Goal: Transaction & Acquisition: Obtain resource

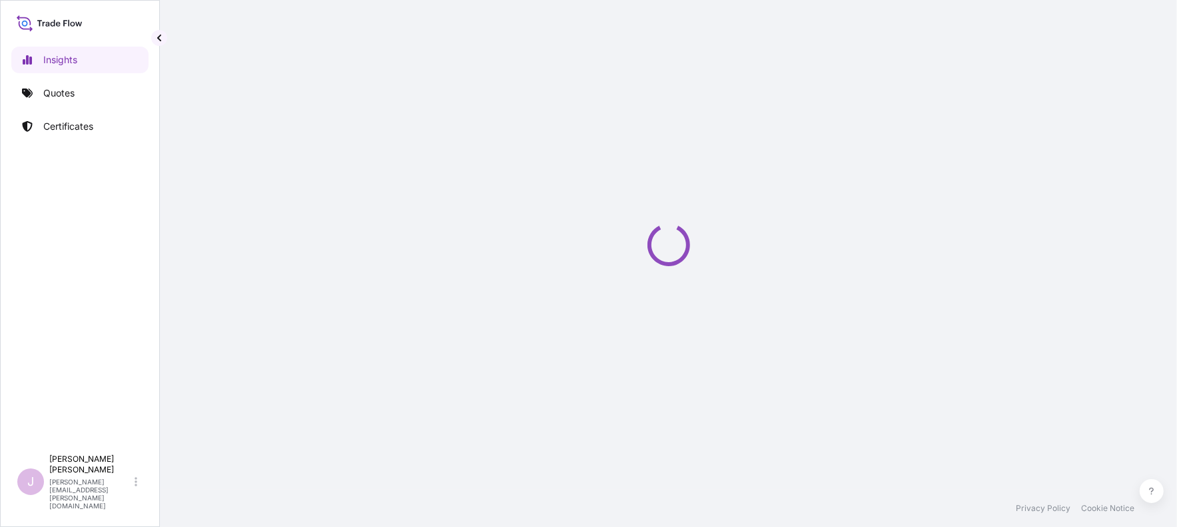
select select "2025"
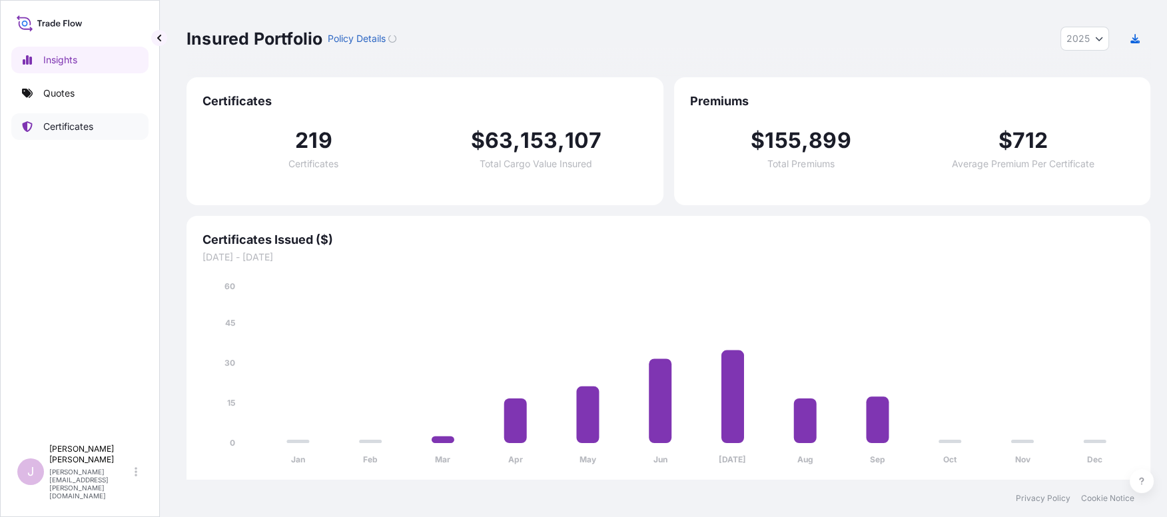
click at [63, 123] on p "Certificates" at bounding box center [68, 126] width 50 height 13
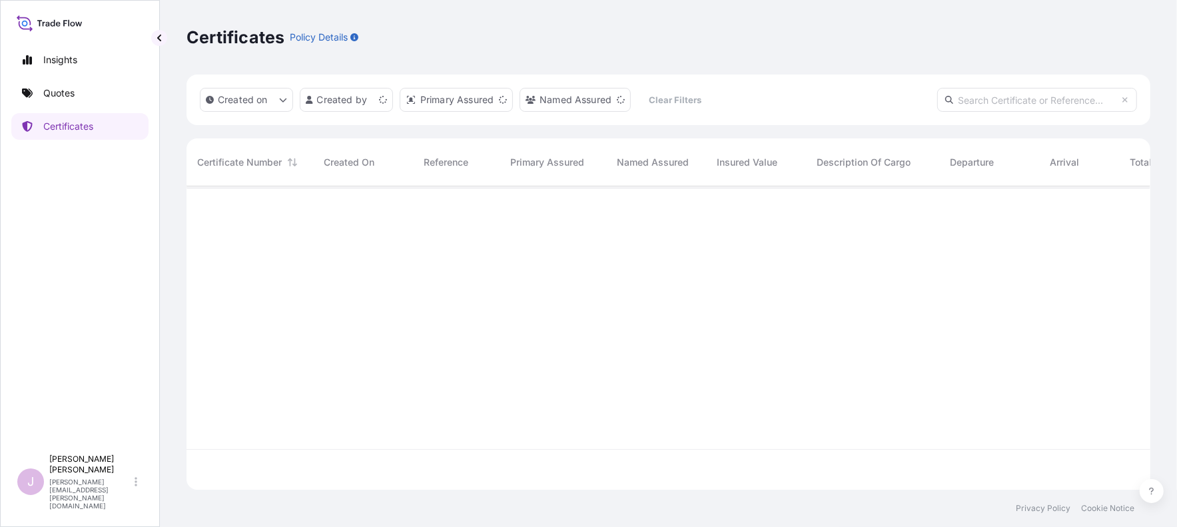
scroll to position [300, 953]
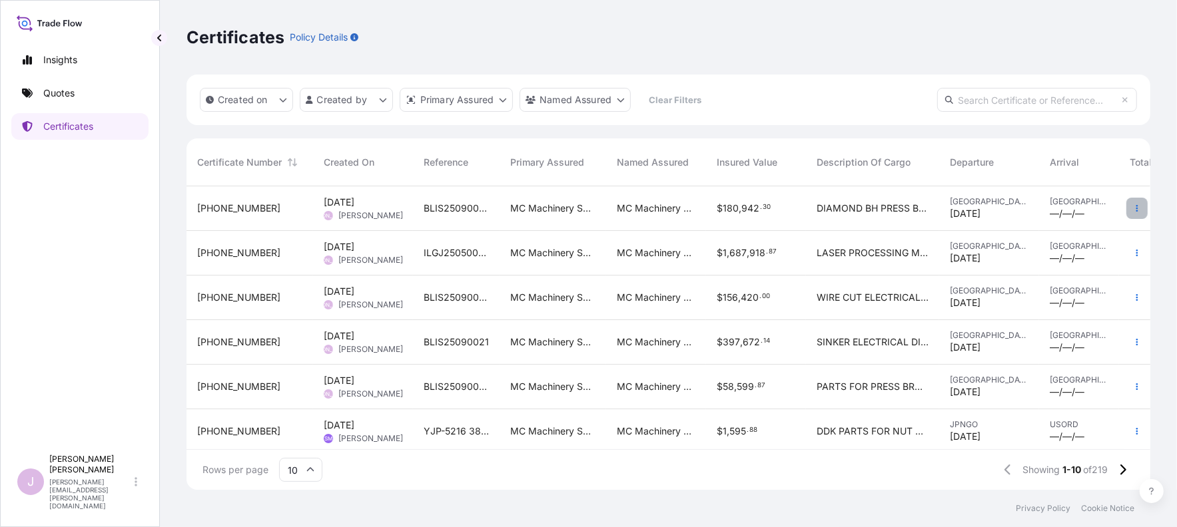
click at [1133, 207] on icon "button" at bounding box center [1137, 208] width 8 height 8
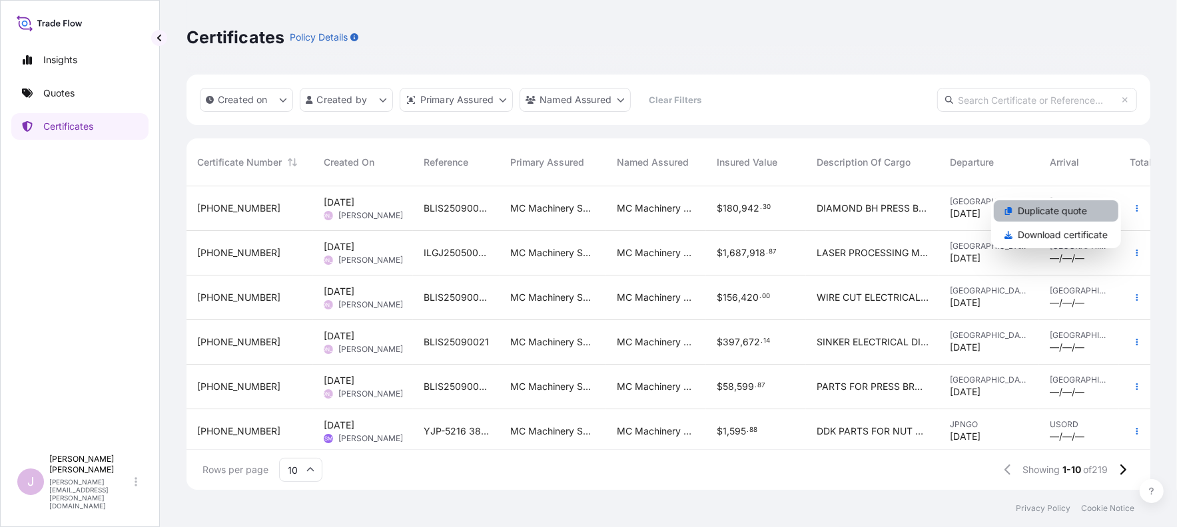
click at [1041, 212] on p "Duplicate quote" at bounding box center [1051, 210] width 69 height 13
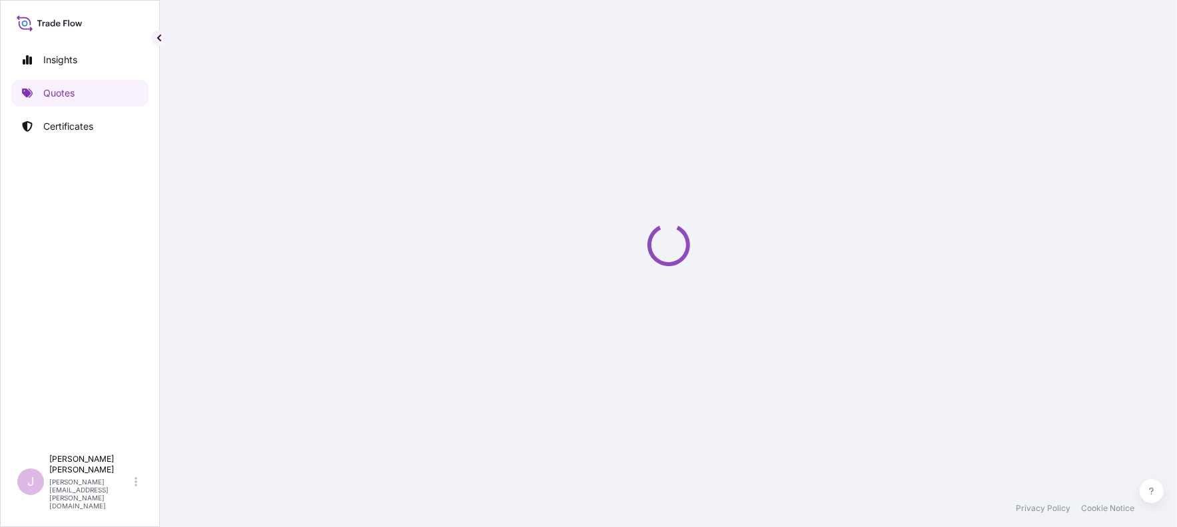
select select "Ocean Vessel"
select select "Road / Inland"
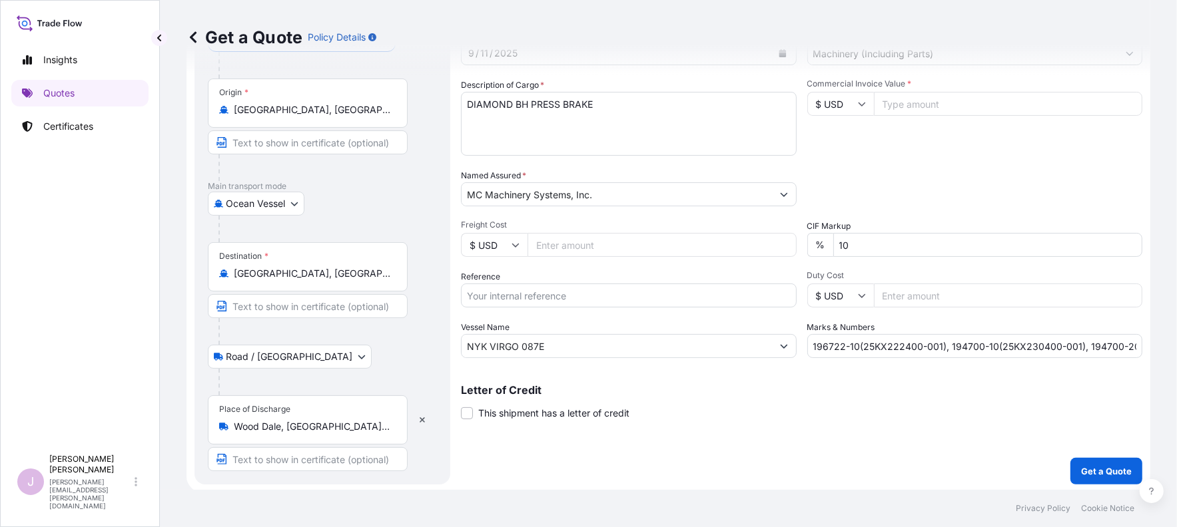
scroll to position [97, 0]
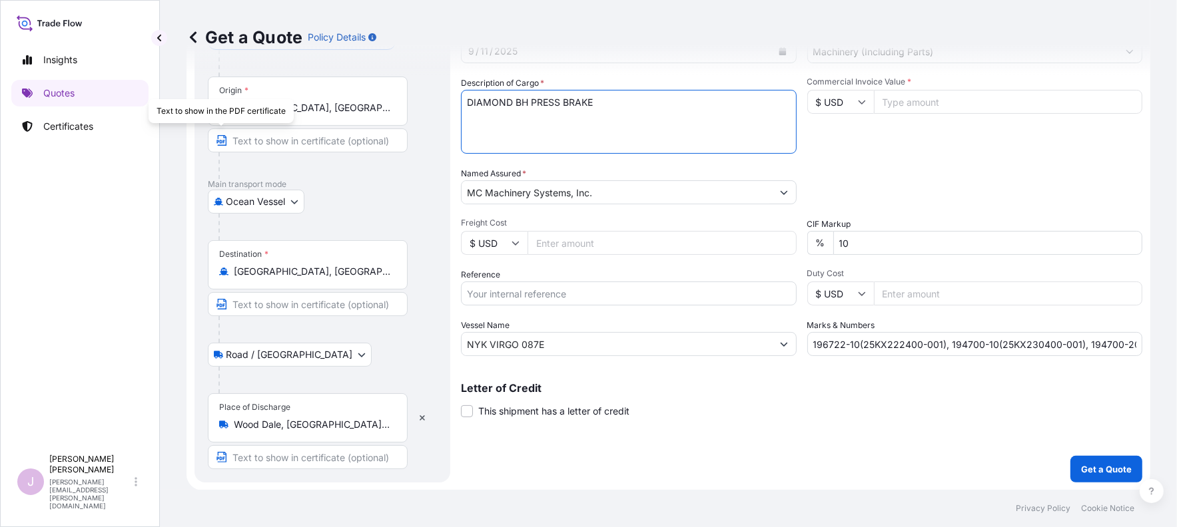
drag, startPoint x: 609, startPoint y: 99, endPoint x: 206, endPoint y: 131, distance: 404.1
click at [211, 131] on form "Route Details Cover door to port - Add loading place Place of loading Road / In…" at bounding box center [667, 234] width 963 height 513
type textarea "D"
type textarea "WIRE CUT ELECTRICAL DISCHARGE MACHINE"
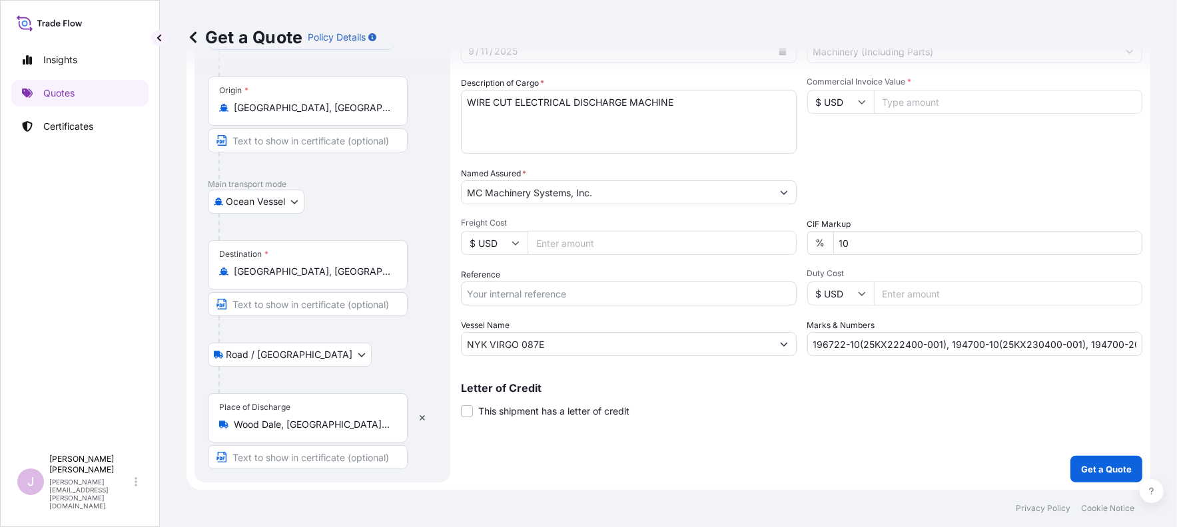
drag, startPoint x: 545, startPoint y: 239, endPoint x: 1146, endPoint y: 32, distance: 635.3
click at [545, 235] on input "Freight Cost" at bounding box center [661, 243] width 269 height 24
click at [547, 248] on input "Freight Cost" at bounding box center [661, 243] width 269 height 24
paste input "16713.00"
type input "16713.00"
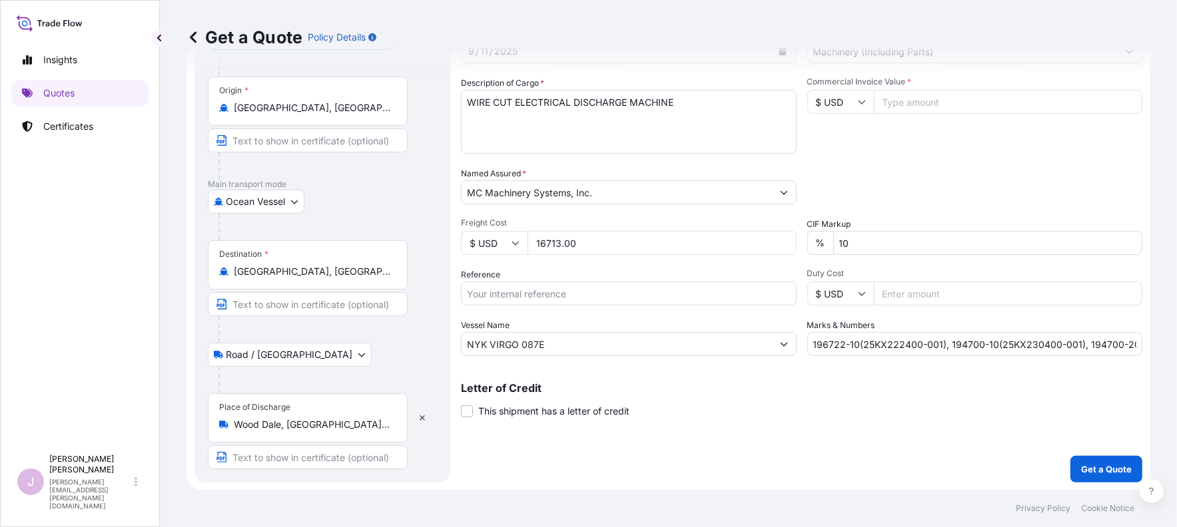
click at [507, 288] on input "Reference" at bounding box center [629, 294] width 336 height 24
type input "B"
type input "BLIS25090028"
paste input "総ebIダMPus ttNα"
type input "総ebIダMPus ttNα"
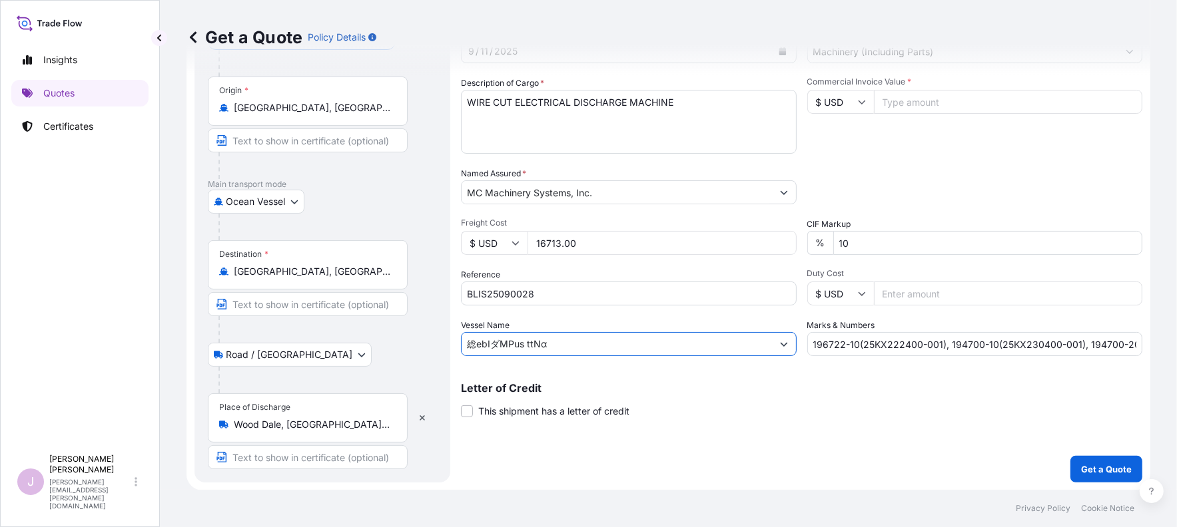
drag, startPoint x: 563, startPoint y: 344, endPoint x: 259, endPoint y: 350, distance: 304.3
click at [258, 349] on form "Route Details Cover door to port - Add loading place Place of loading Road / In…" at bounding box center [667, 234] width 963 height 513
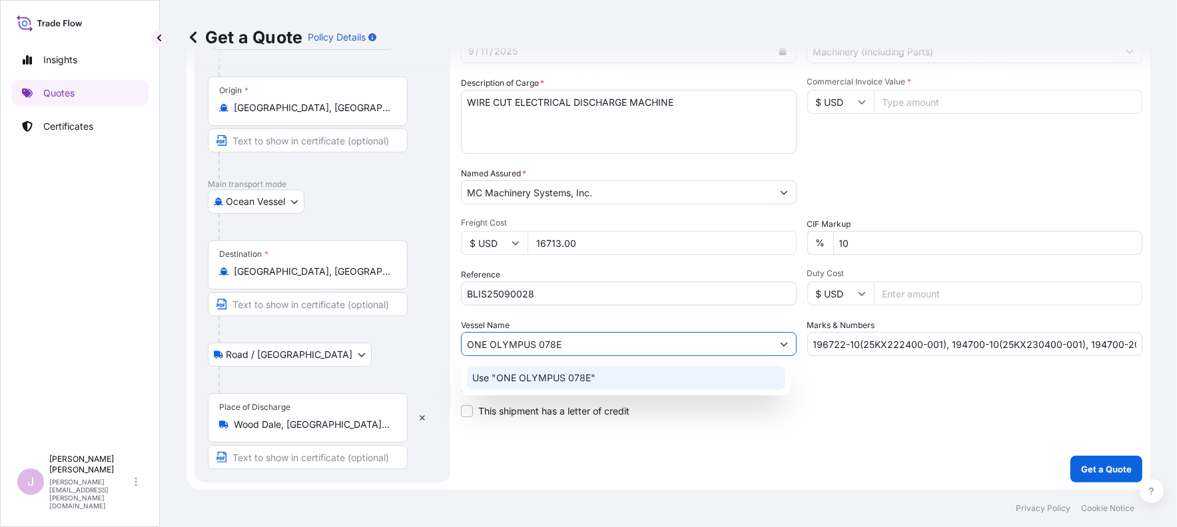
type input "ONE OLYMPUS 078E"
click at [637, 451] on div "Shipment Details Date of Departure * 9 / 11 / 2025 Cargo Category * Machinery (…" at bounding box center [801, 234] width 681 height 497
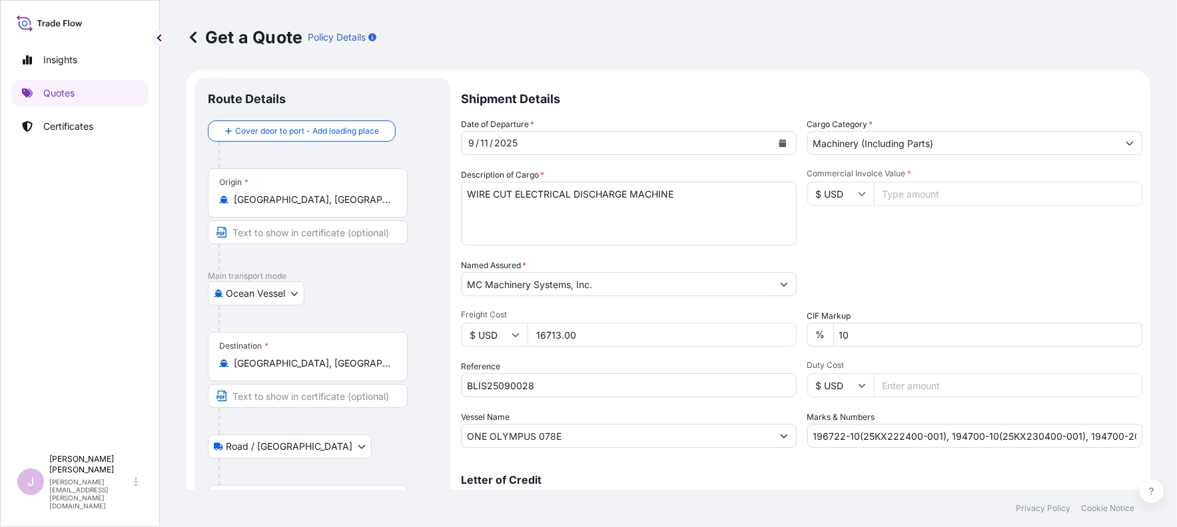
scroll to position [0, 0]
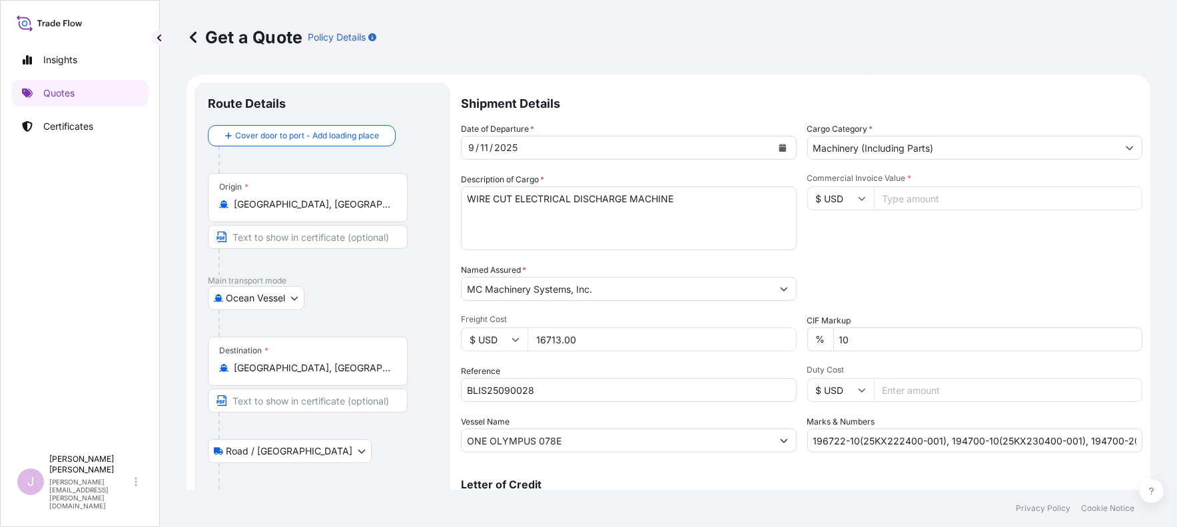
click at [892, 202] on input "Commercial Invoice Value *" at bounding box center [1008, 198] width 269 height 24
paste input "505078.00"
type input "505078.00"
drag, startPoint x: 806, startPoint y: 440, endPoint x: 1201, endPoint y: 453, distance: 395.7
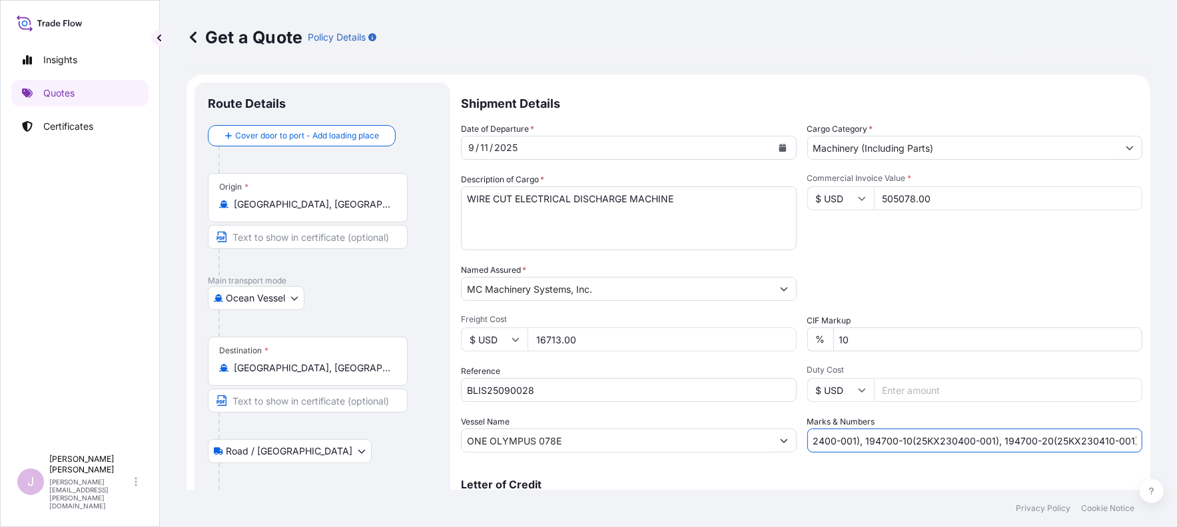
click at [1176, 453] on html "Insights Quotes Certificates J Janet Alvarado janet.alvarado@mcmachinery.com Ge…" at bounding box center [588, 263] width 1177 height 527
drag, startPoint x: 825, startPoint y: 446, endPoint x: 818, endPoint y: 370, distance: 76.3
click at [825, 437] on input "Marks & Numbers" at bounding box center [975, 441] width 336 height 24
click at [1103, 437] on input "194459-20(P1ER1X), 195537-50(P1EY1G), 197629-10(P1FAJW), 197630-10(P1FAJX)" at bounding box center [975, 441] width 336 height 24
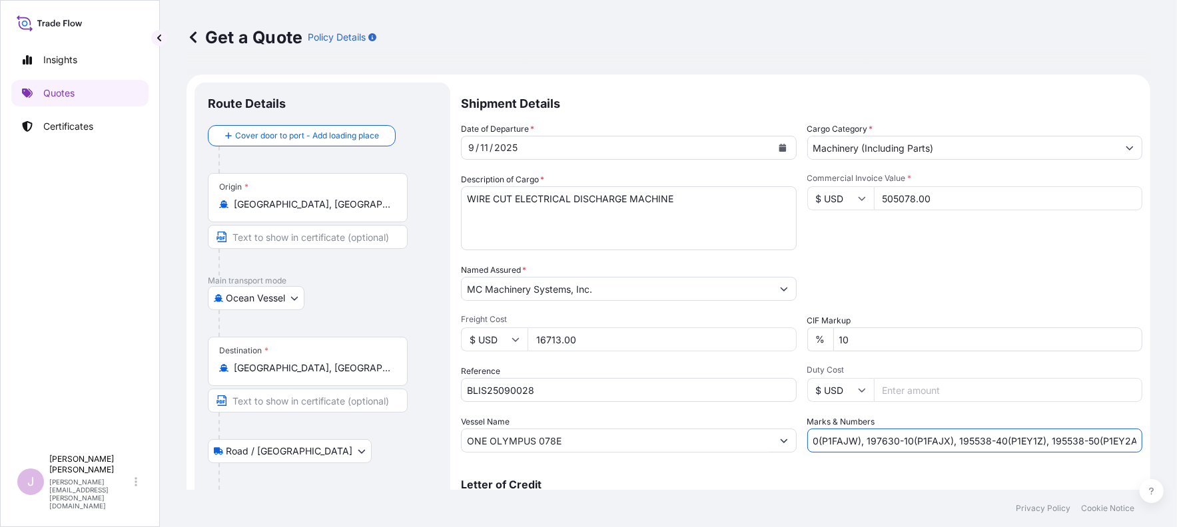
scroll to position [0, 229]
type input "194459-20(P1ER1X), 195537-50(P1EY1G), 197629-10(P1FAJW), 197630-10(P1FAJX), 195…"
click at [778, 149] on icon "Calendar" at bounding box center [781, 148] width 7 height 8
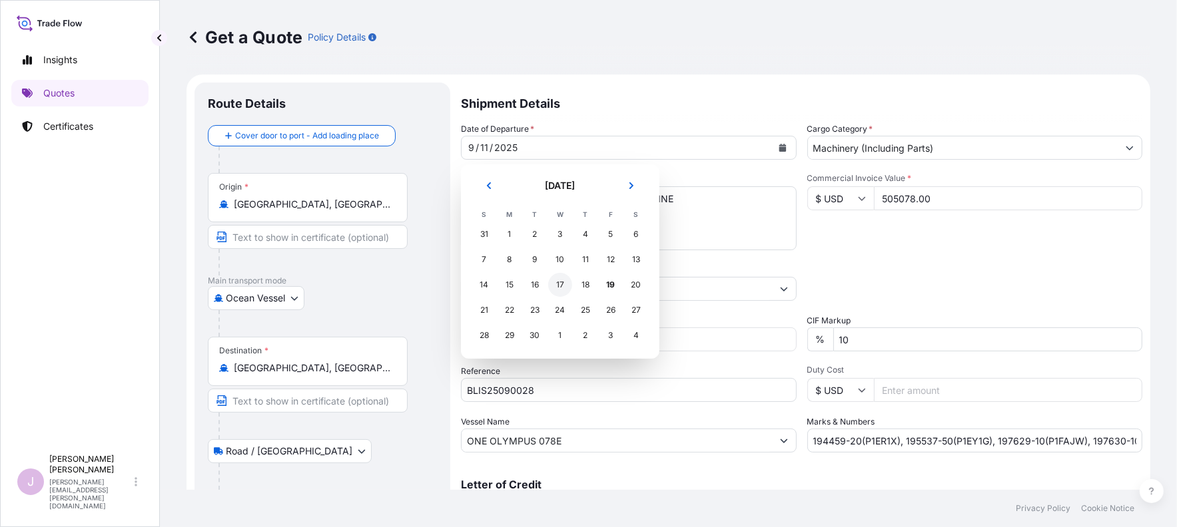
click at [557, 286] on div "17" at bounding box center [560, 285] width 24 height 24
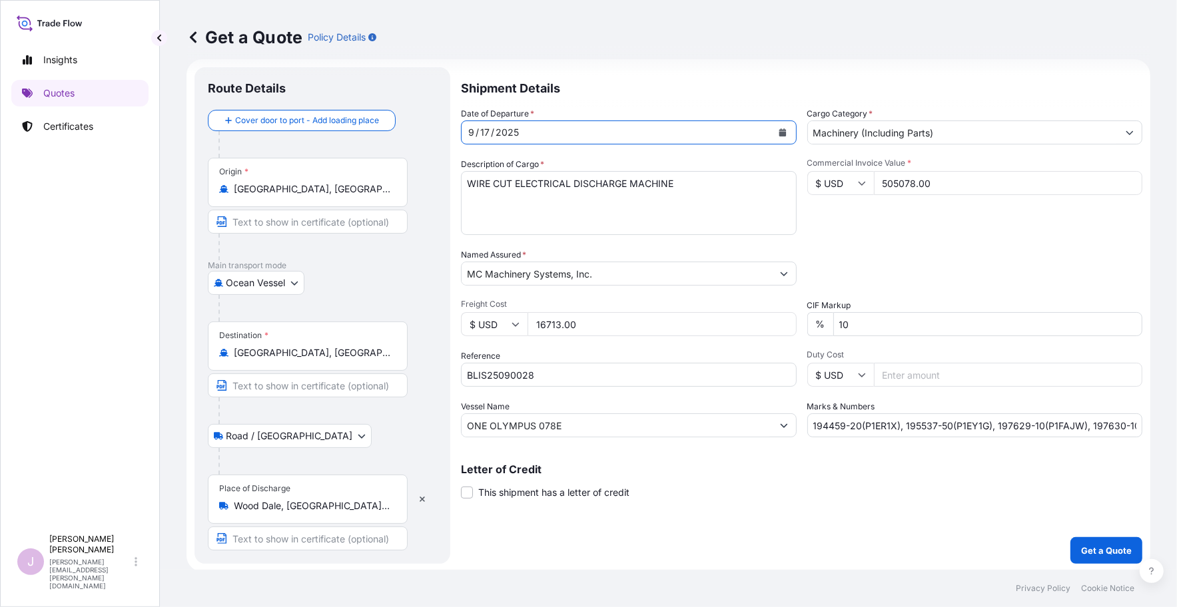
scroll to position [17, 0]
click at [1093, 527] on p "Get a Quote" at bounding box center [1106, 549] width 51 height 13
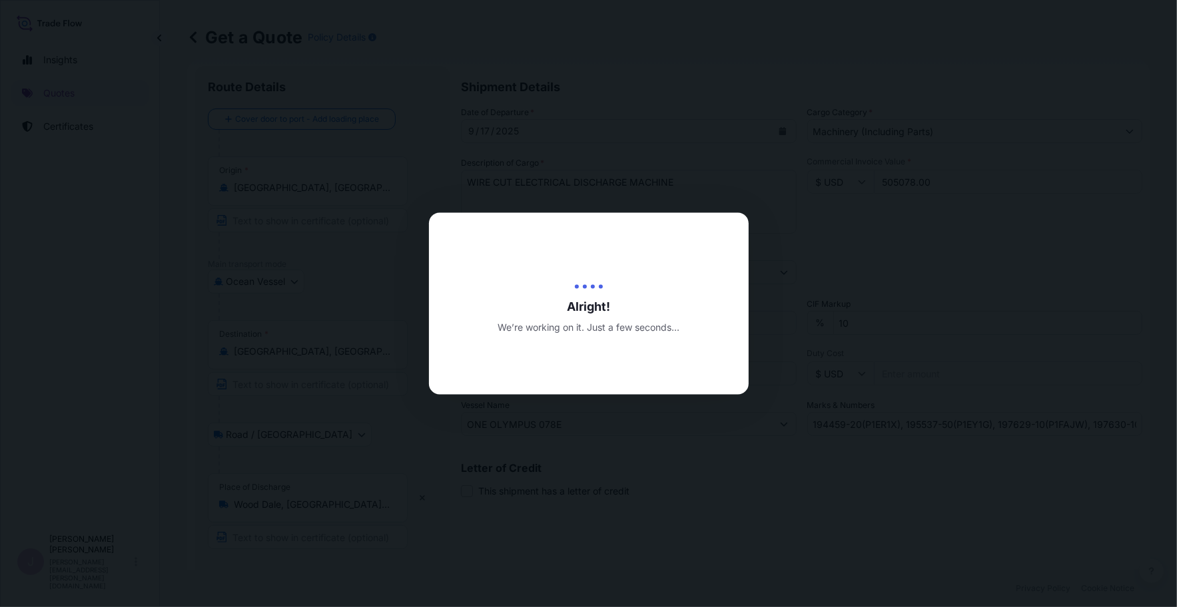
type input "09/19/2025"
select select "Ocean Vessel"
select select "Road / Inland"
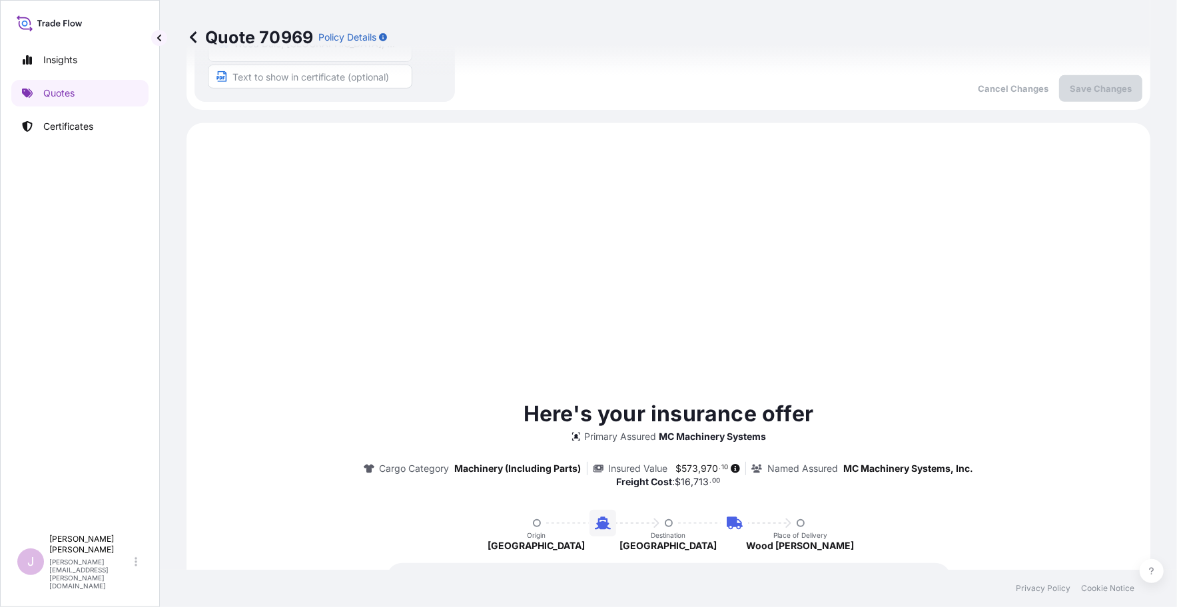
scroll to position [533, 0]
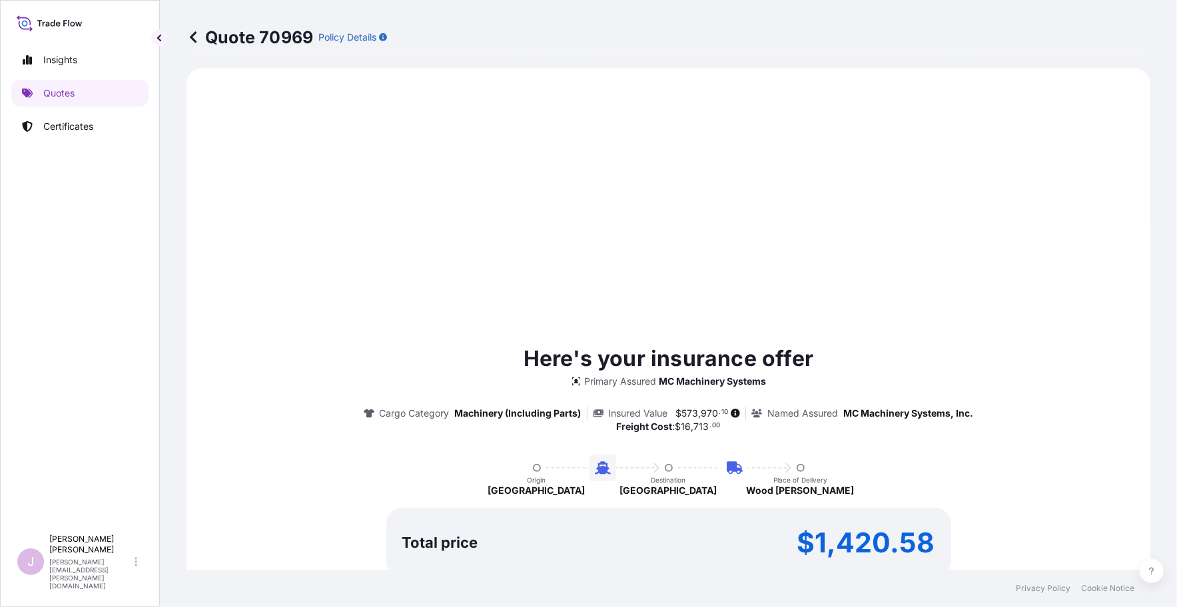
click at [877, 282] on div "Here's your insurance offer Primary Assured MC Machinery Systems Cargo Category…" at bounding box center [668, 487] width 926 height 800
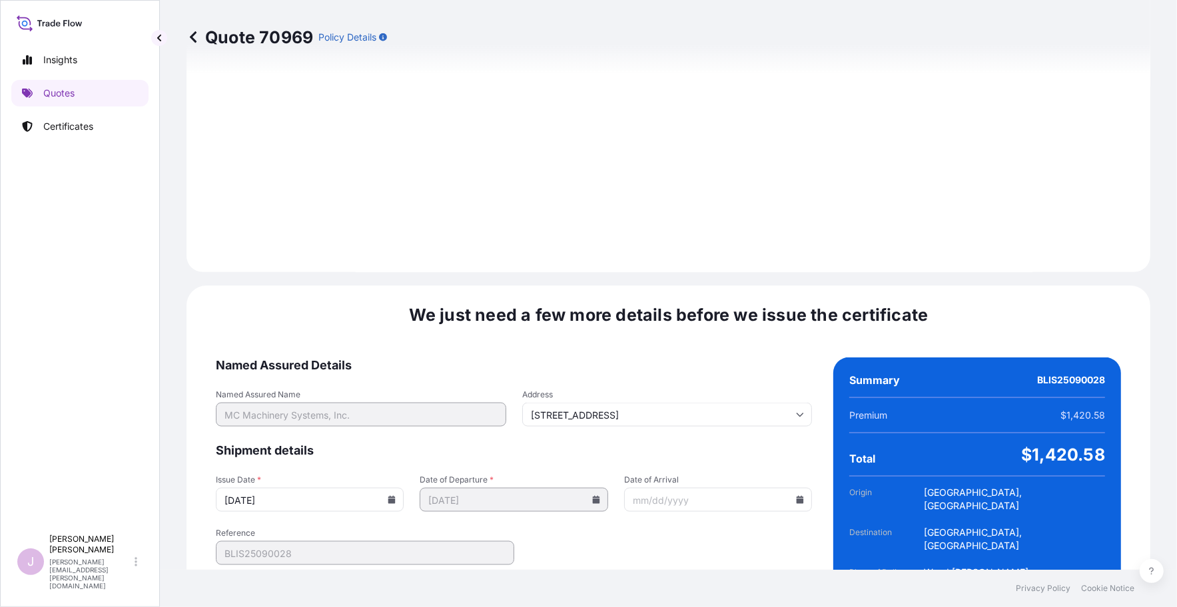
scroll to position [1577, 0]
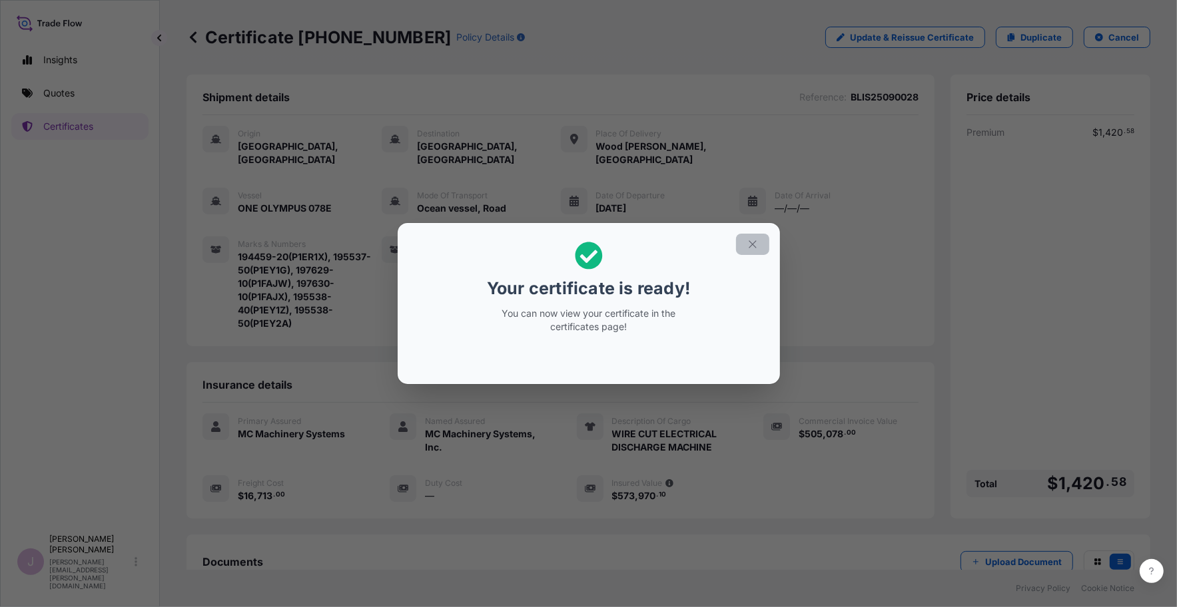
click at [756, 245] on icon "button" at bounding box center [752, 244] width 12 height 12
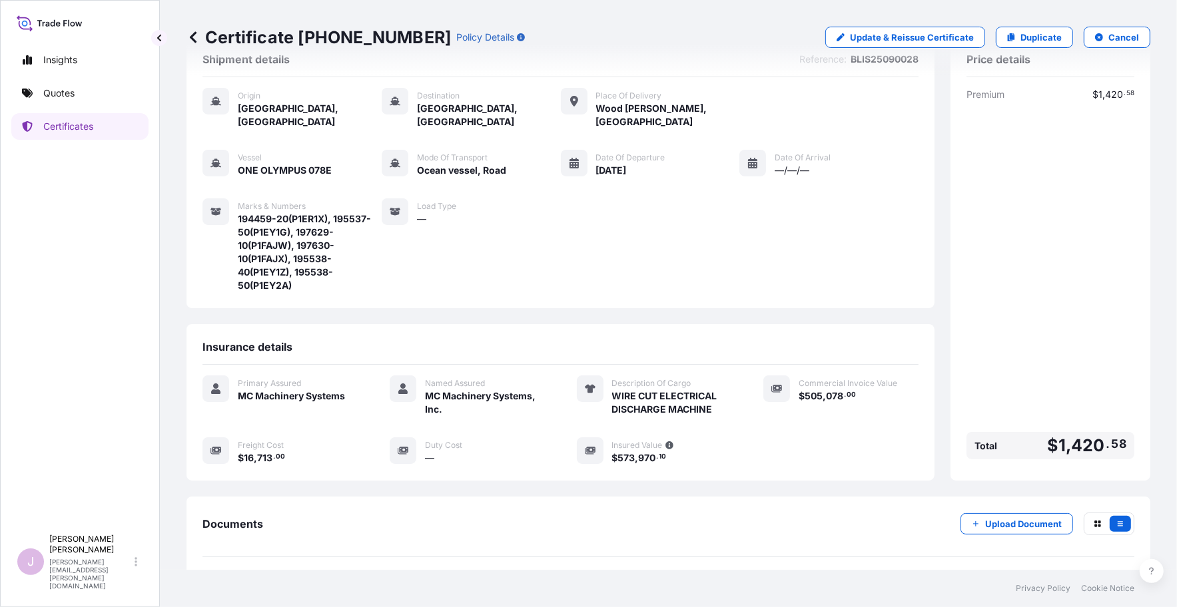
scroll to position [75, 0]
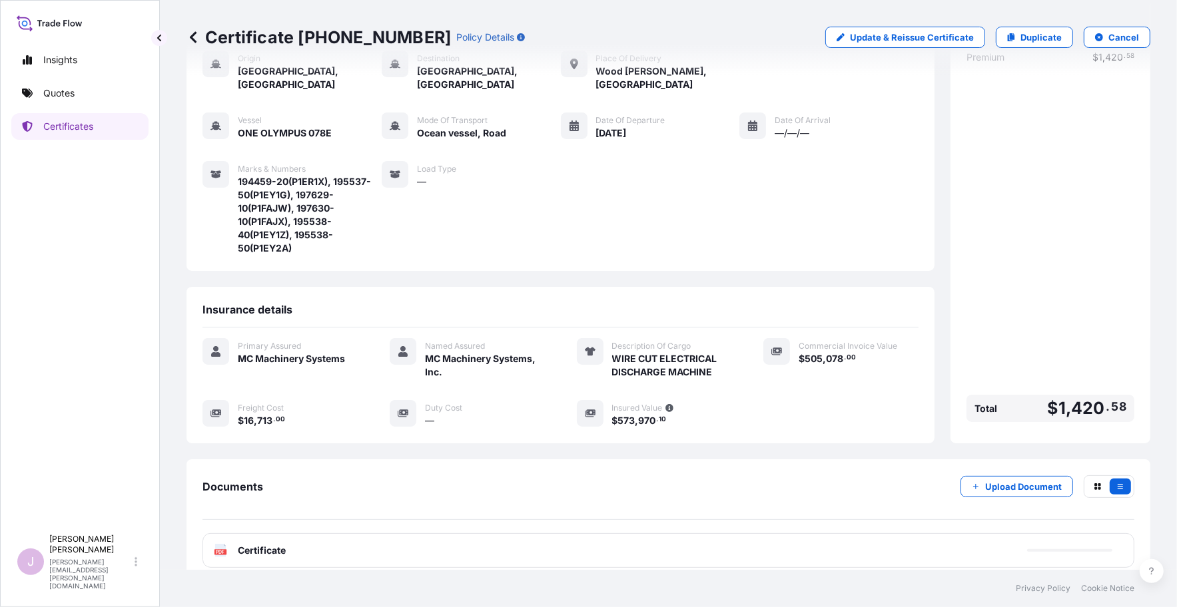
click at [250, 527] on span "Certificate" at bounding box center [262, 550] width 48 height 13
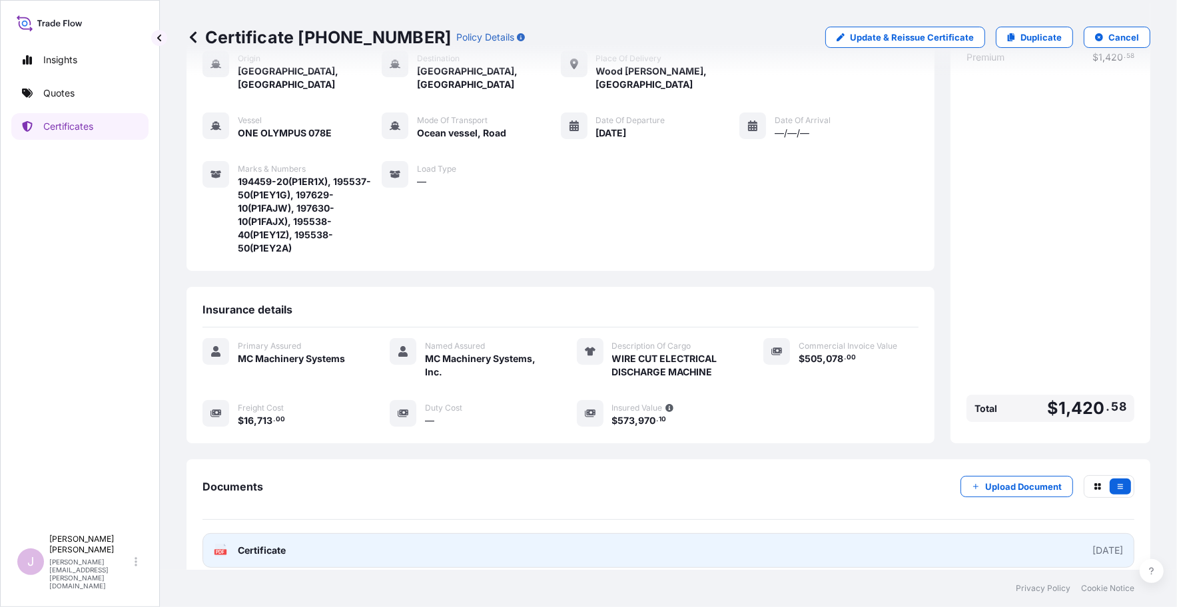
click at [249, 527] on span "Certificate" at bounding box center [262, 550] width 48 height 13
